Goal: Task Accomplishment & Management: Complete application form

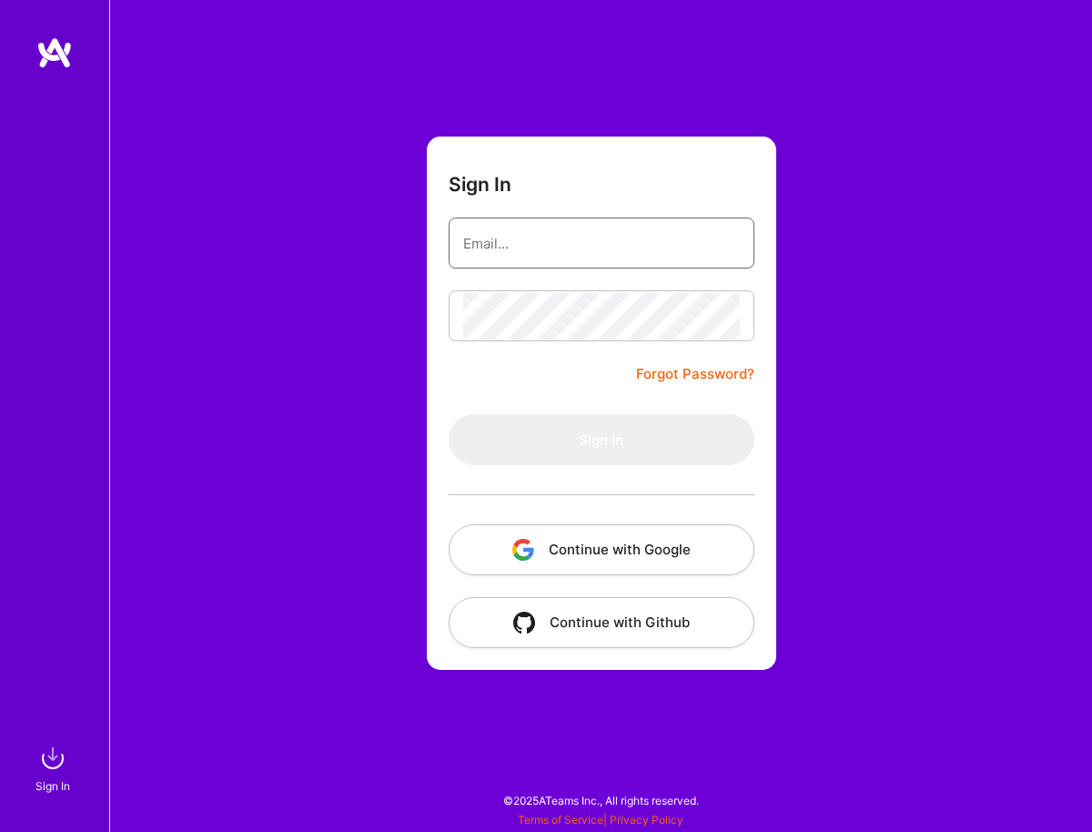
type input "[EMAIL_ADDRESS][PERSON_NAME][DOMAIN_NAME]"
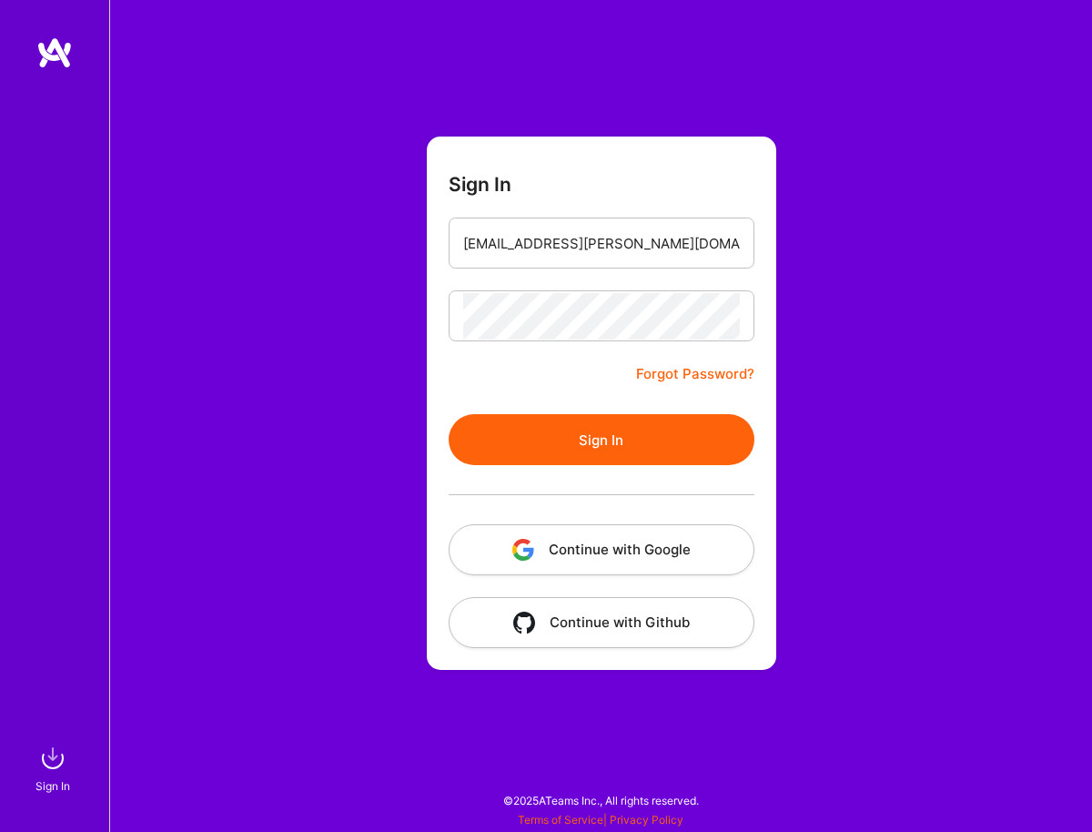
click at [646, 445] on button "Sign In" at bounding box center [602, 439] width 306 height 51
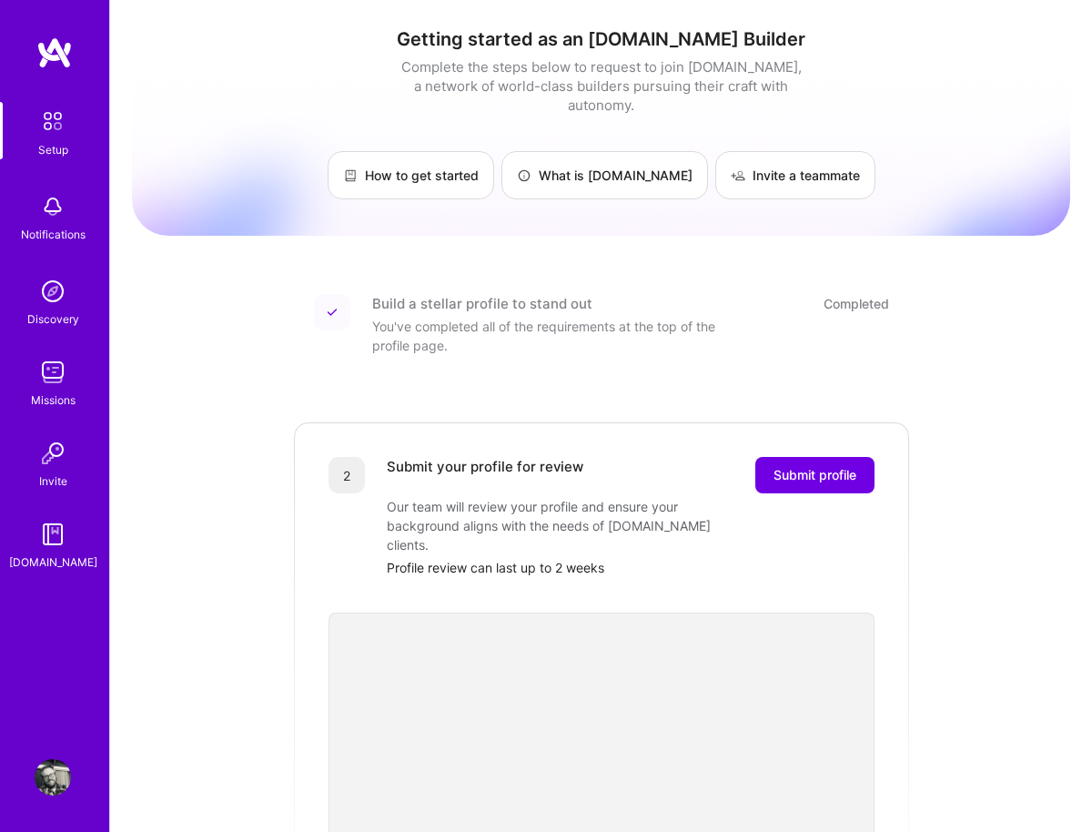
click at [45, 128] on img at bounding box center [53, 121] width 38 height 38
click at [56, 780] on img at bounding box center [53, 777] width 36 height 36
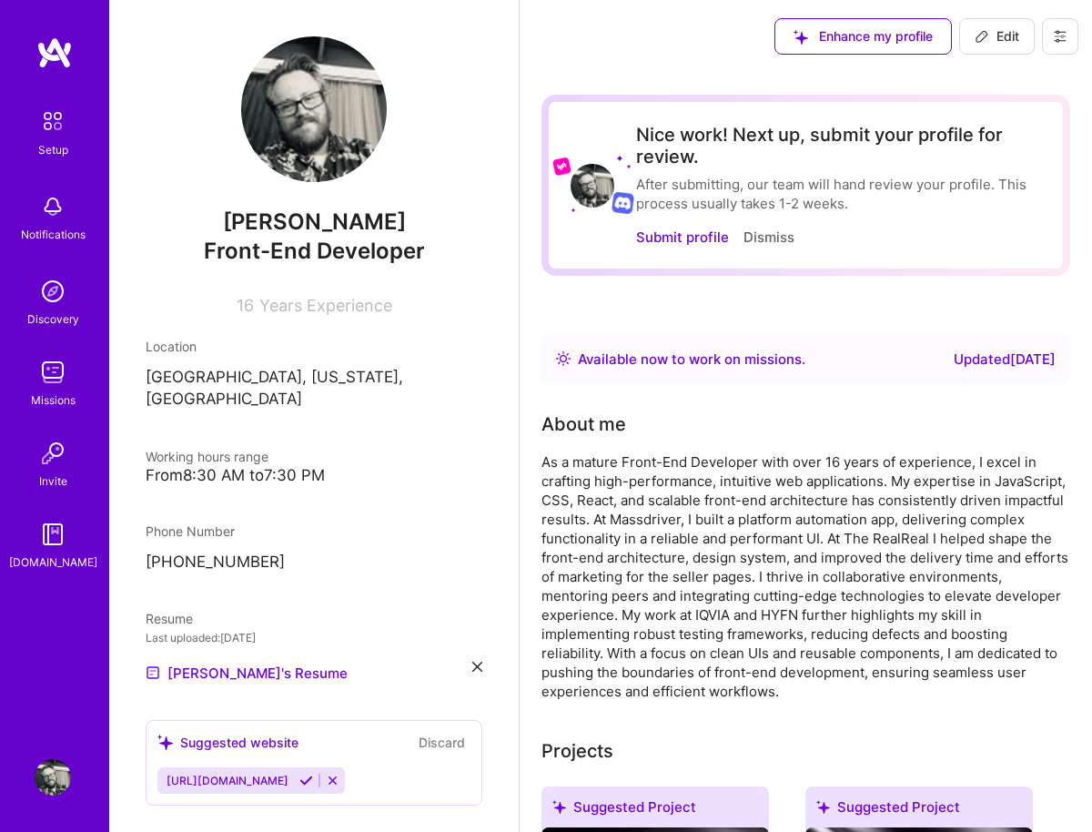
drag, startPoint x: 804, startPoint y: 139, endPoint x: 915, endPoint y: 133, distance: 111.2
click at [997, 130] on div "Nice work! Next up, submit your profile for review." at bounding box center [838, 146] width 405 height 44
drag, startPoint x: 913, startPoint y: 132, endPoint x: 983, endPoint y: 140, distance: 70.5
click at [983, 140] on div "Nice work! Next up, submit your profile for review." at bounding box center [838, 146] width 405 height 44
click at [968, 147] on div "Nice work! Next up, submit your profile for review." at bounding box center [838, 146] width 405 height 44
